Goal: Entertainment & Leisure: Consume media (video, audio)

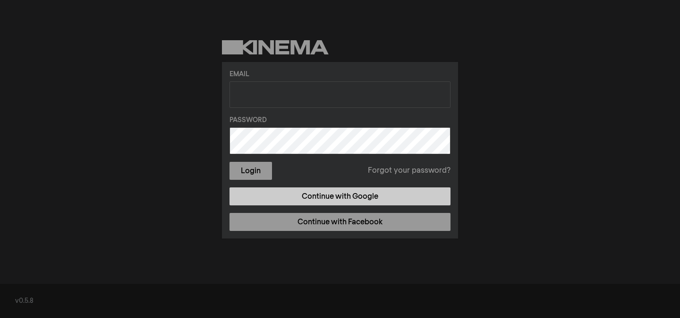
click at [292, 197] on link "Continue with Google" at bounding box center [340, 196] width 221 height 18
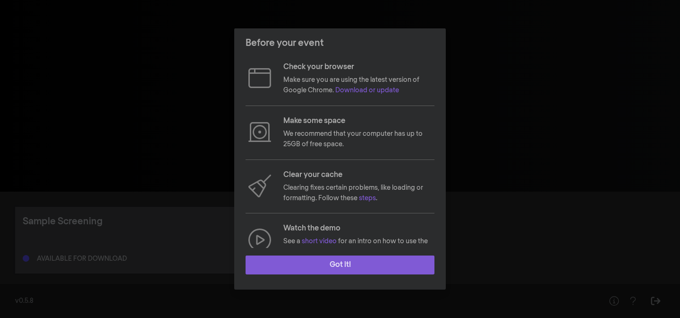
click at [362, 268] on button "Got it!" at bounding box center [340, 264] width 189 height 19
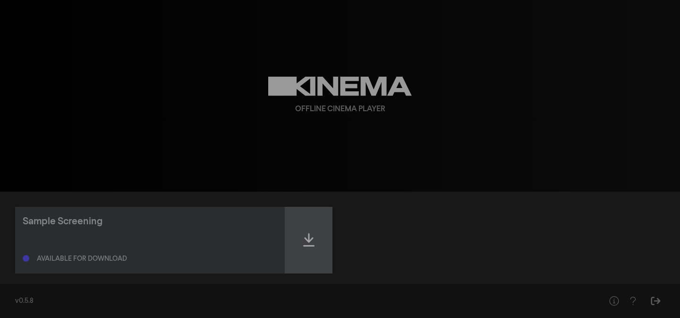
click at [308, 243] on icon at bounding box center [308, 239] width 11 height 15
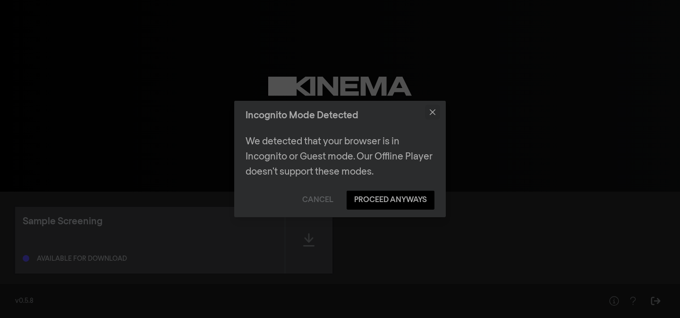
click at [431, 114] on icon "Close" at bounding box center [433, 112] width 6 height 6
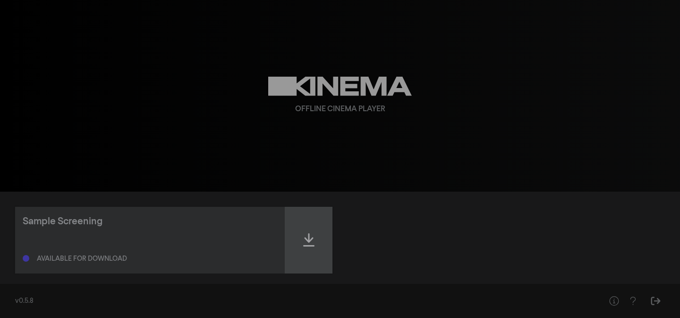
click at [311, 241] on icon at bounding box center [308, 239] width 11 height 15
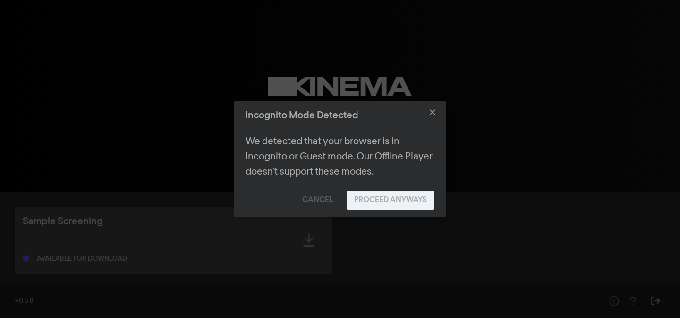
click at [369, 203] on button "Proceed Anyways" at bounding box center [391, 199] width 88 height 19
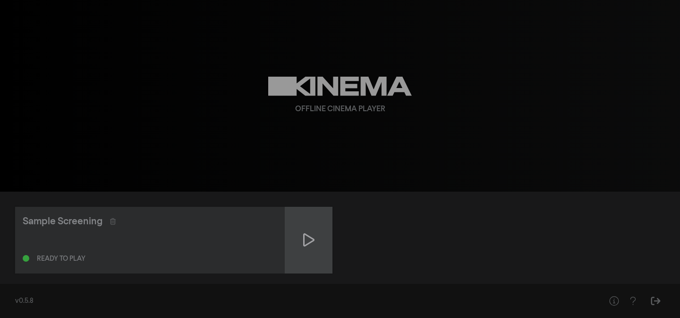
click at [308, 240] on icon at bounding box center [308, 239] width 11 height 15
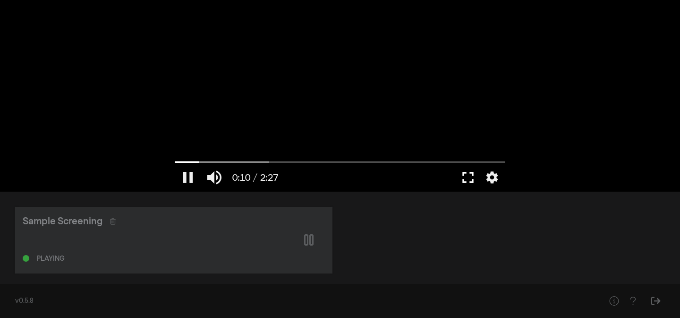
click at [465, 176] on button "fullscreen" at bounding box center [468, 177] width 26 height 28
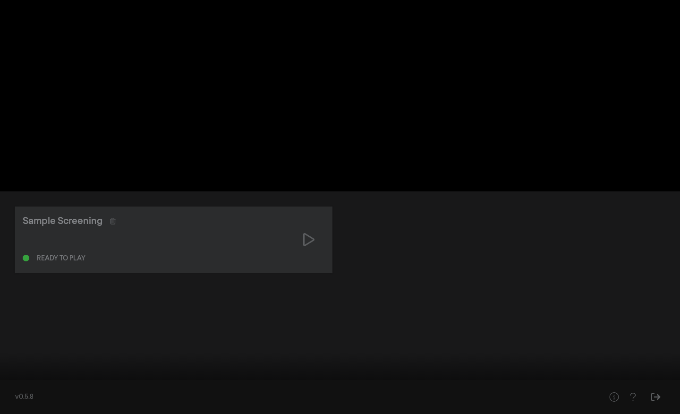
click at [168, 317] on input "Seek" at bounding box center [340, 384] width 671 height 6
click at [643, 317] on input "Seek" at bounding box center [340, 384] width 671 height 6
click at [663, 317] on input "Seek" at bounding box center [340, 384] width 671 height 6
click at [637, 317] on button "fullscreen_exit" at bounding box center [638, 400] width 26 height 28
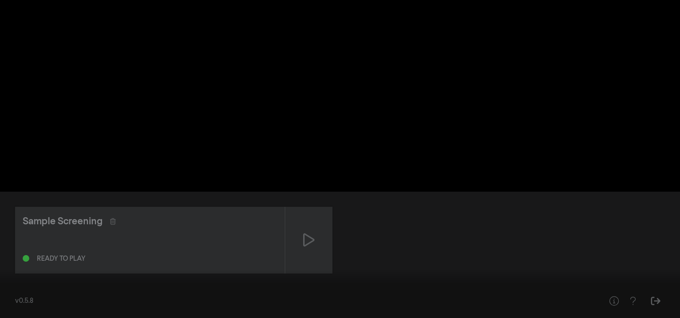
scroll to position [11, 0]
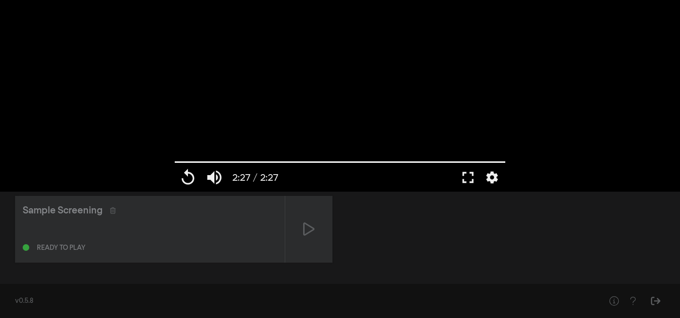
type input "147.146"
